Goal: Task Accomplishment & Management: Use online tool/utility

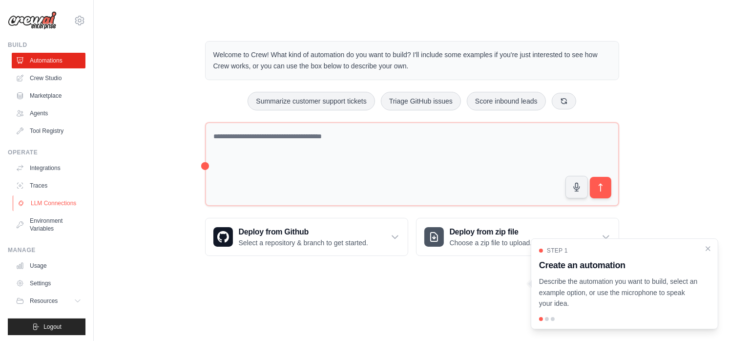
click at [49, 210] on link "LLM Connections" at bounding box center [50, 203] width 74 height 16
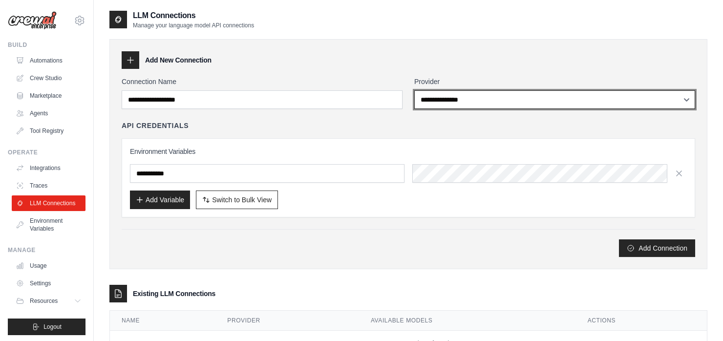
click at [449, 99] on select "**********" at bounding box center [554, 99] width 281 height 19
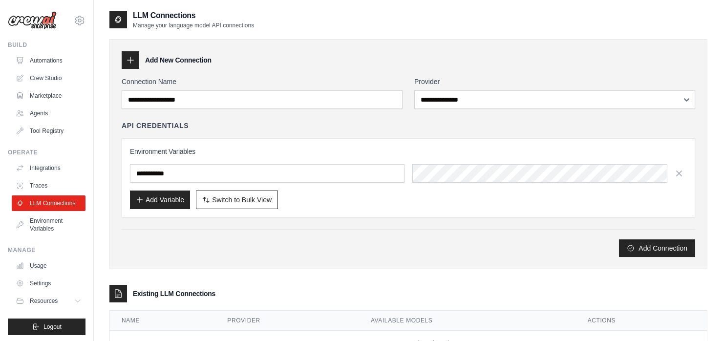
click at [501, 52] on div "Add New Connection" at bounding box center [408, 60] width 573 height 18
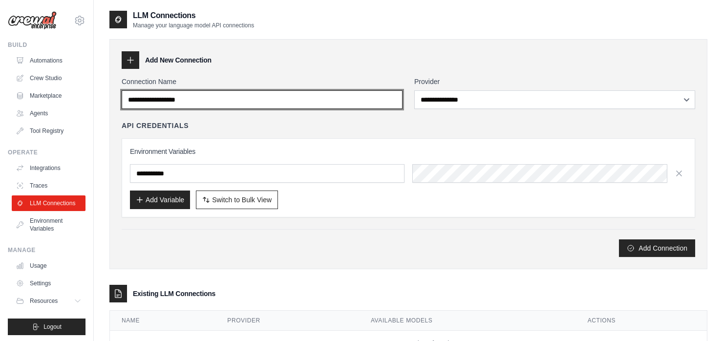
click at [292, 102] on input "Connection Name" at bounding box center [262, 99] width 281 height 19
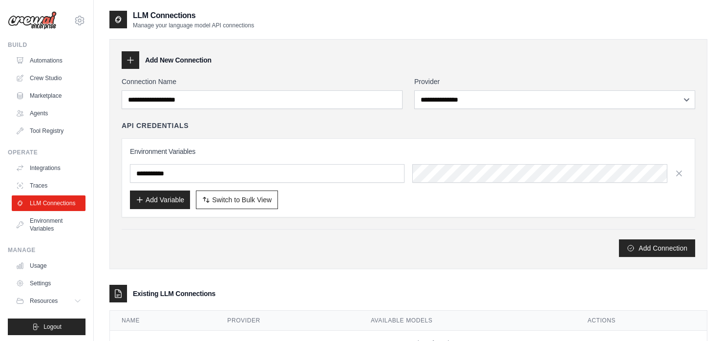
click at [284, 64] on div "Add New Connection" at bounding box center [408, 60] width 573 height 18
click at [47, 79] on link "Crew Studio" at bounding box center [50, 78] width 74 height 16
